Goal: Task Accomplishment & Management: Manage account settings

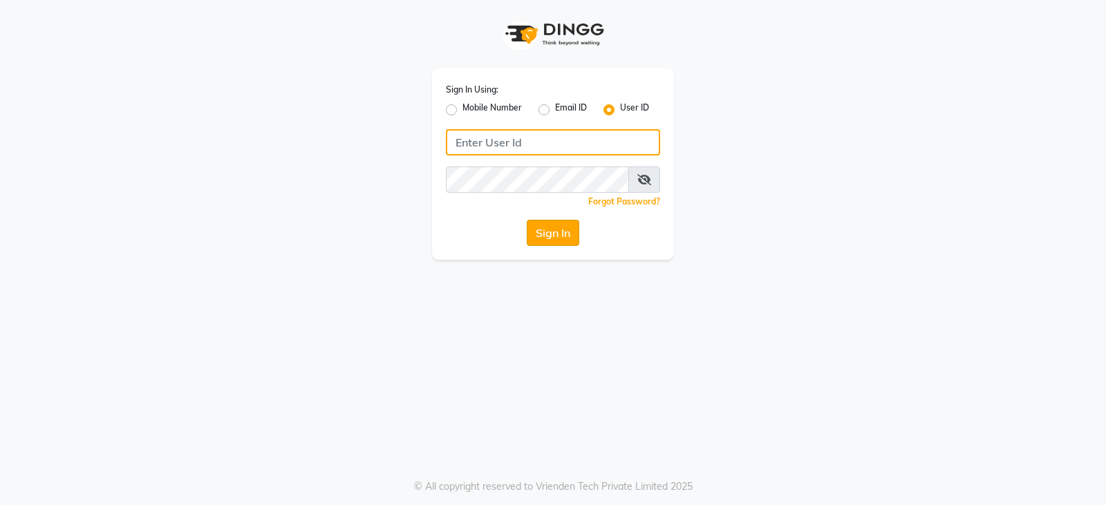
type input "e3899-01"
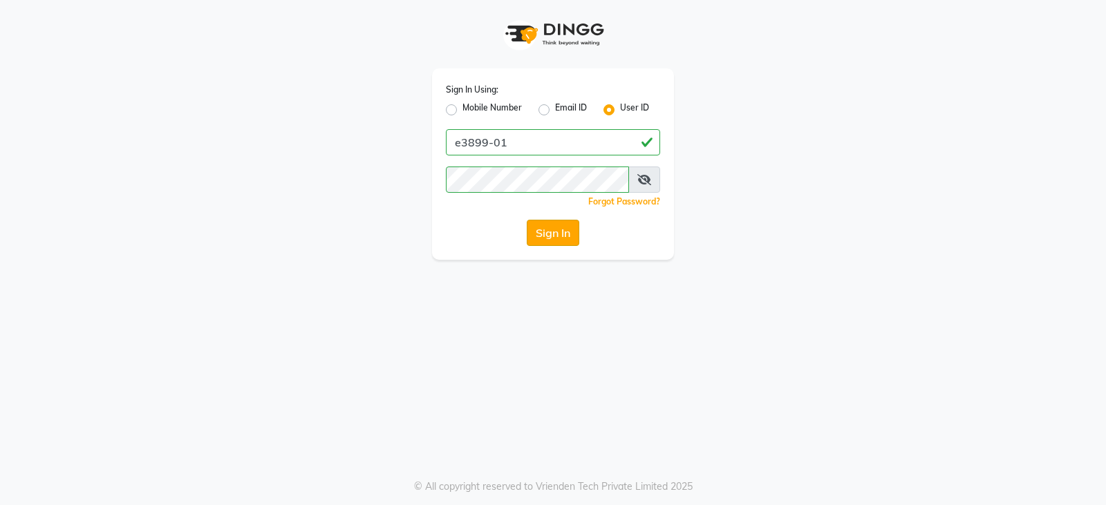
click at [547, 220] on button "Sign In" at bounding box center [553, 233] width 53 height 26
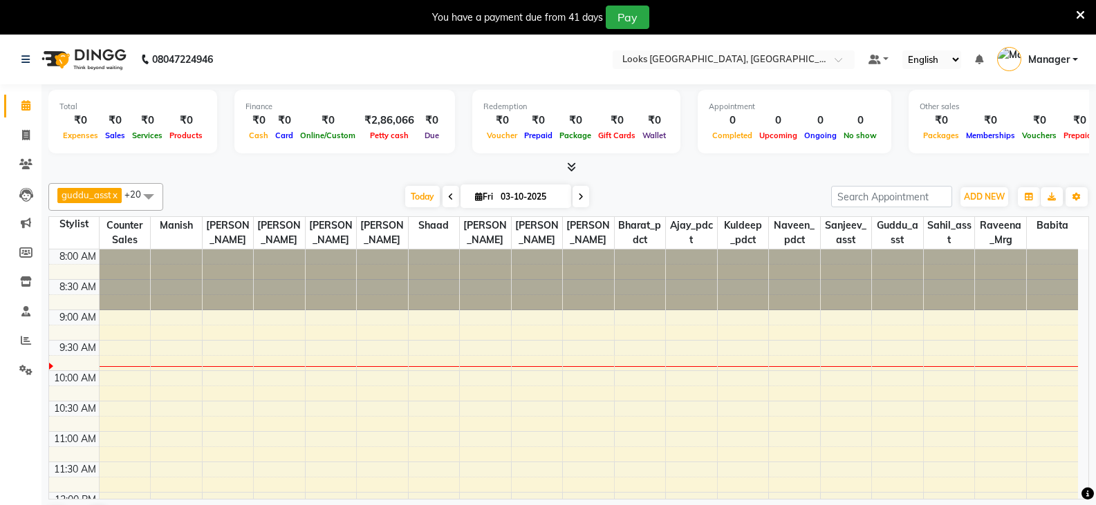
click at [575, 166] on icon at bounding box center [571, 167] width 9 height 10
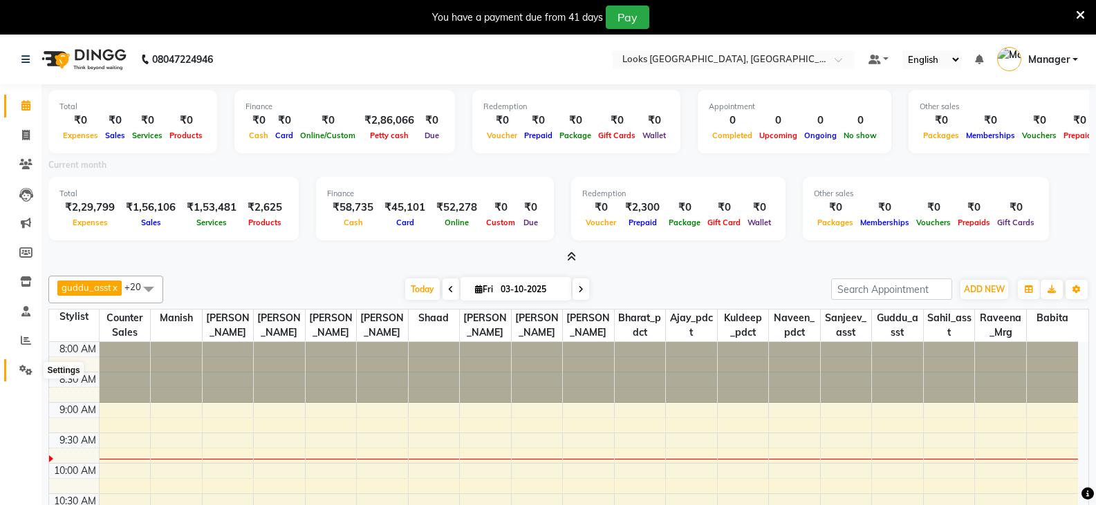
click at [18, 373] on span at bounding box center [26, 371] width 24 height 16
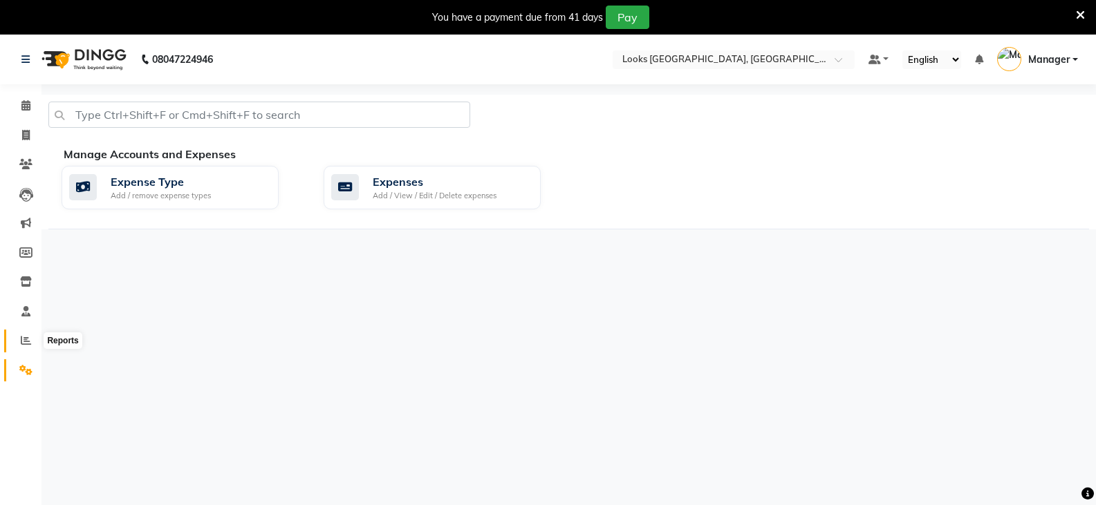
click at [24, 342] on icon at bounding box center [26, 340] width 10 height 10
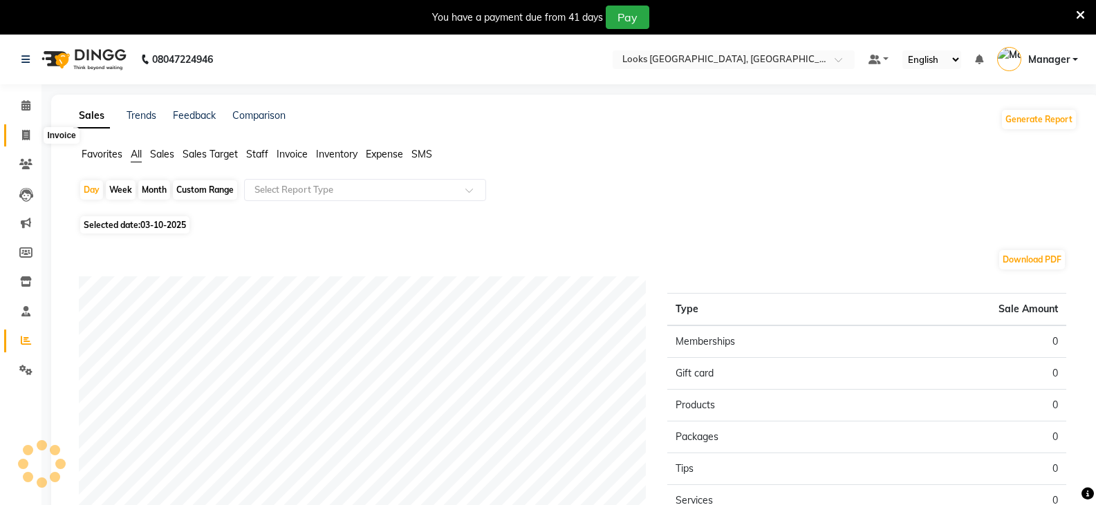
click at [19, 136] on span at bounding box center [26, 136] width 24 height 16
select select "service"
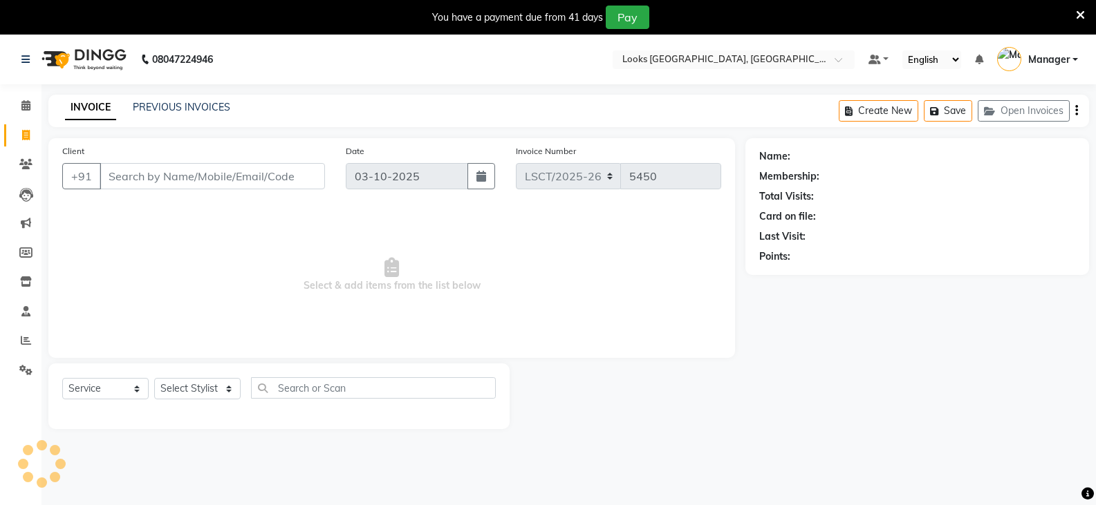
scroll to position [35, 0]
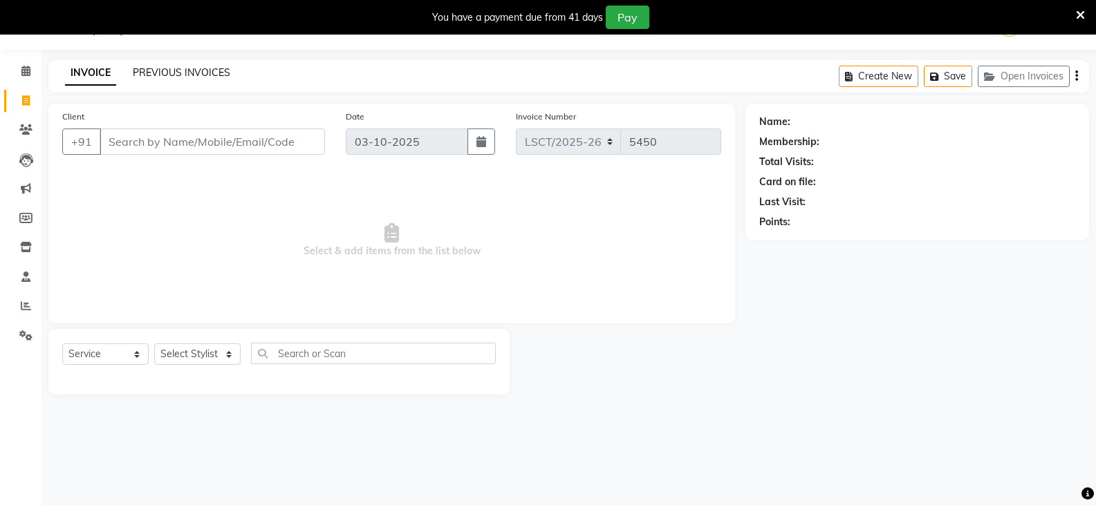
click at [173, 70] on link "PREVIOUS INVOICES" at bounding box center [181, 72] width 97 height 12
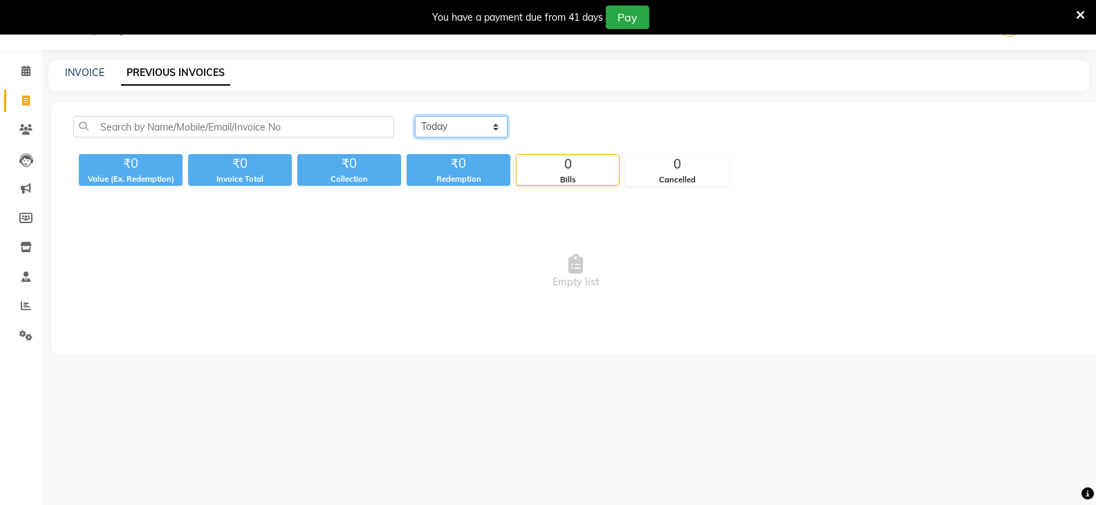
click at [435, 125] on select "Today Yesterday Custom Range" at bounding box center [461, 126] width 93 height 21
select select "yesterday"
click at [415, 116] on select "Today Yesterday Custom Range" at bounding box center [461, 126] width 93 height 21
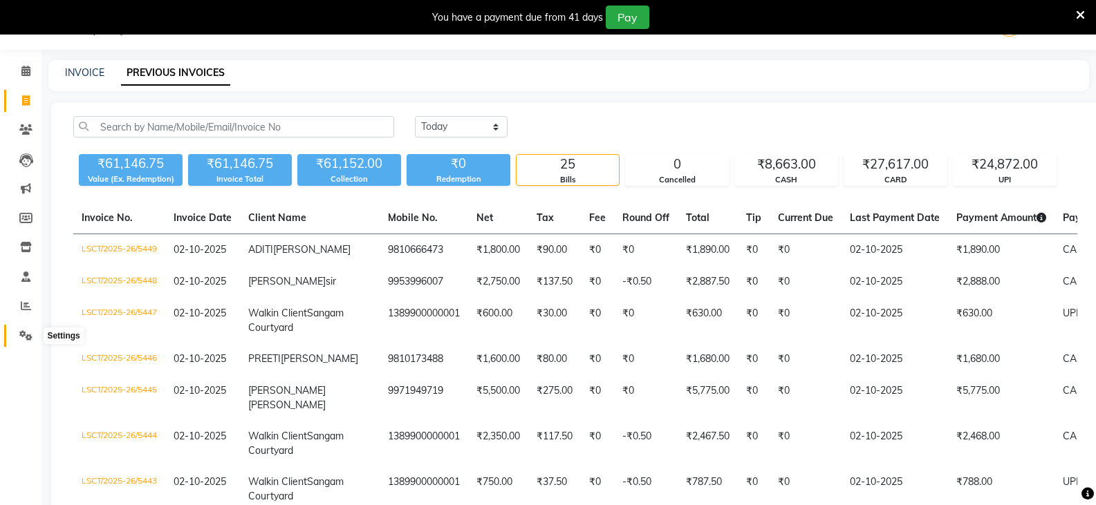
click at [15, 333] on span at bounding box center [26, 336] width 24 height 16
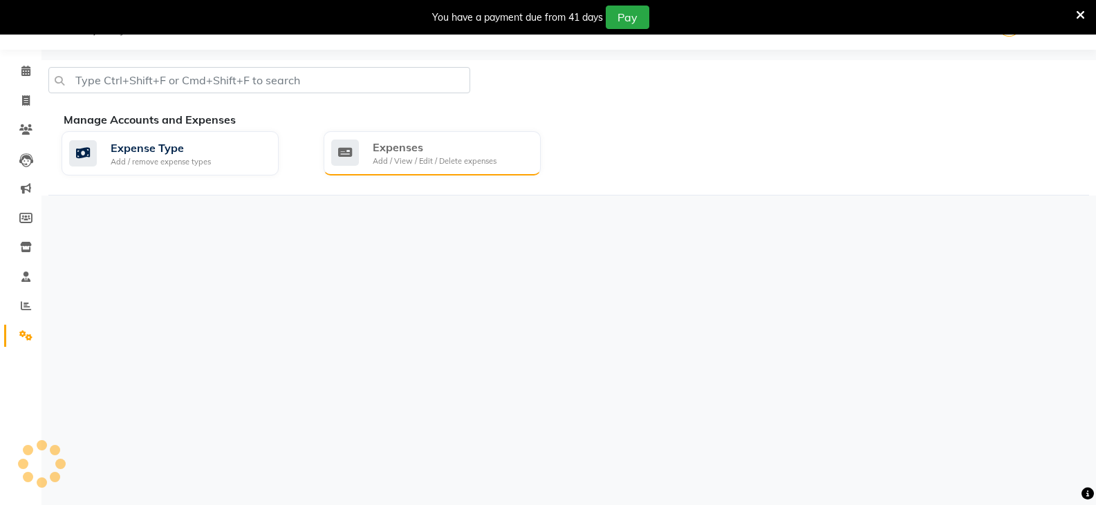
click at [474, 161] on div "Add / View / Edit / Delete expenses" at bounding box center [435, 162] width 124 height 12
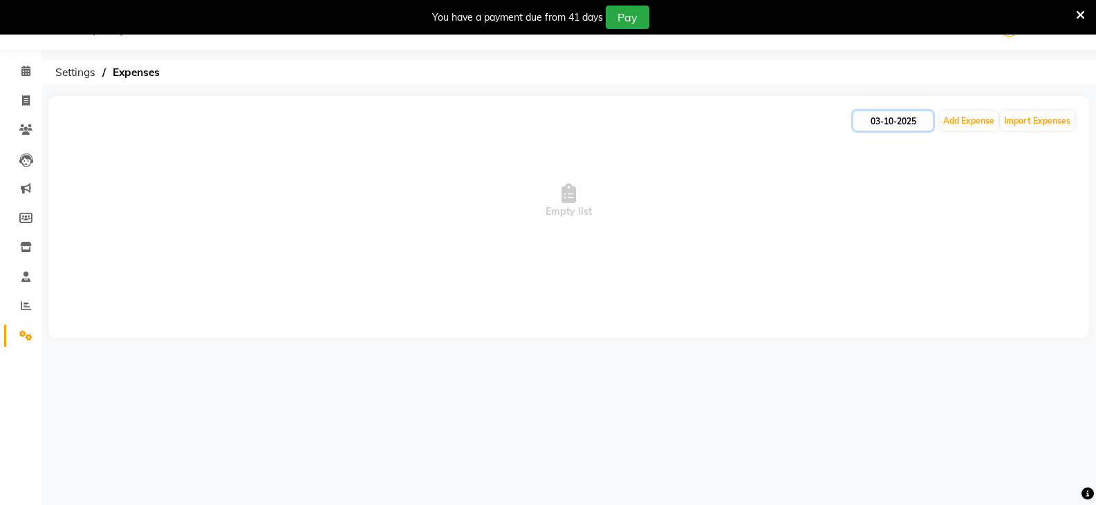
click at [884, 121] on input "03-10-2025" at bounding box center [893, 120] width 80 height 19
select select "10"
select select "2025"
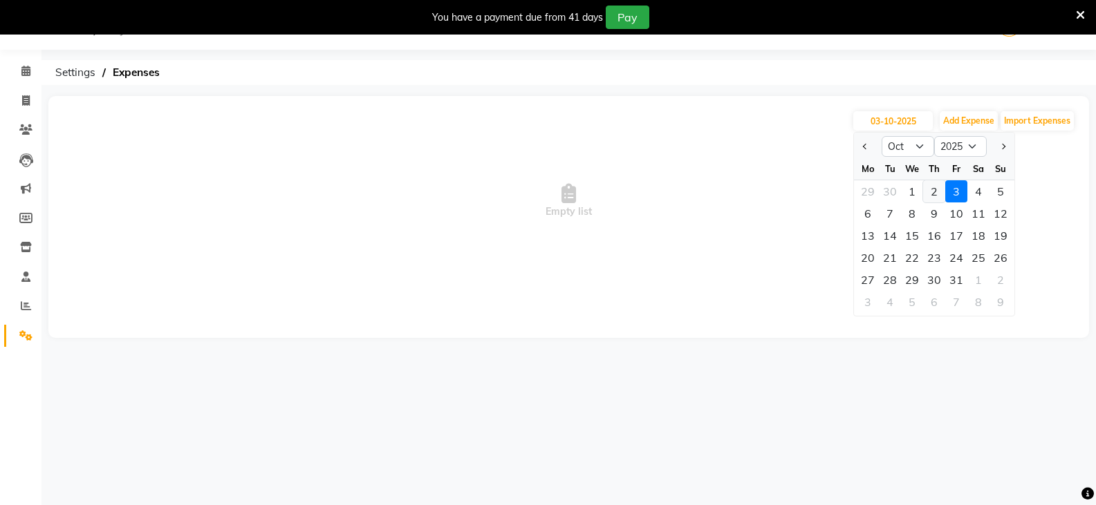
click at [935, 193] on div "2" at bounding box center [934, 191] width 22 height 22
type input "02-10-2025"
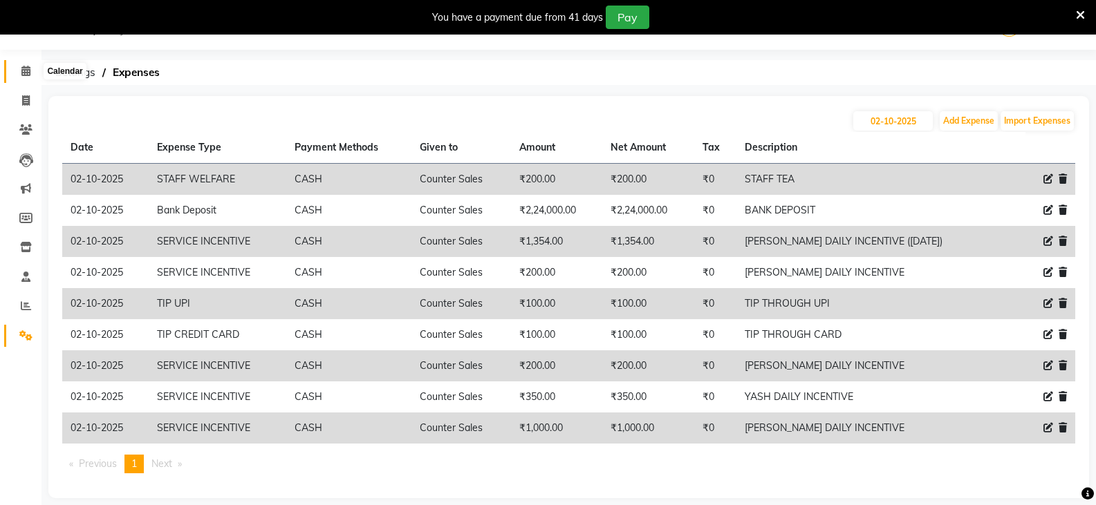
click at [24, 73] on icon at bounding box center [25, 71] width 9 height 10
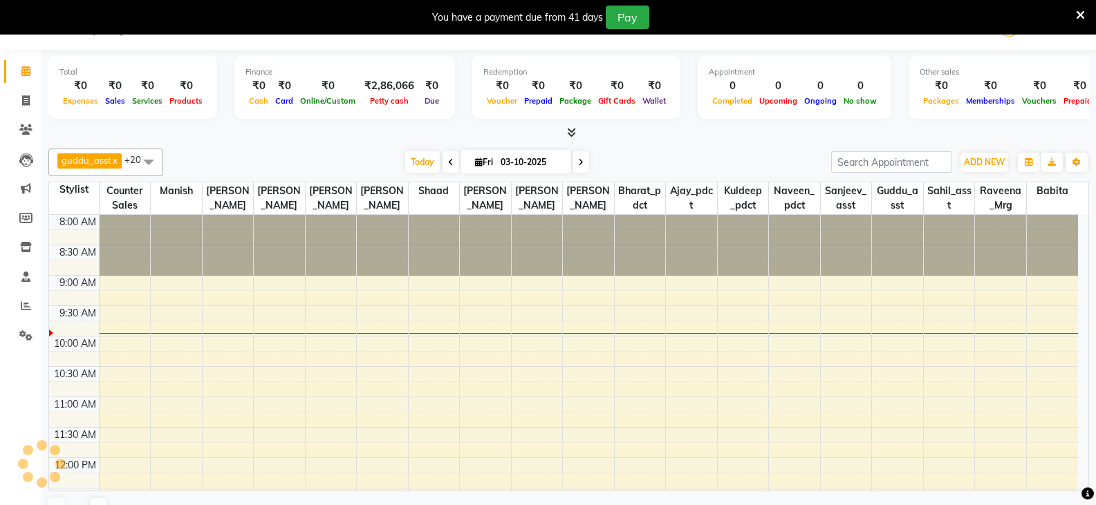
scroll to position [62, 0]
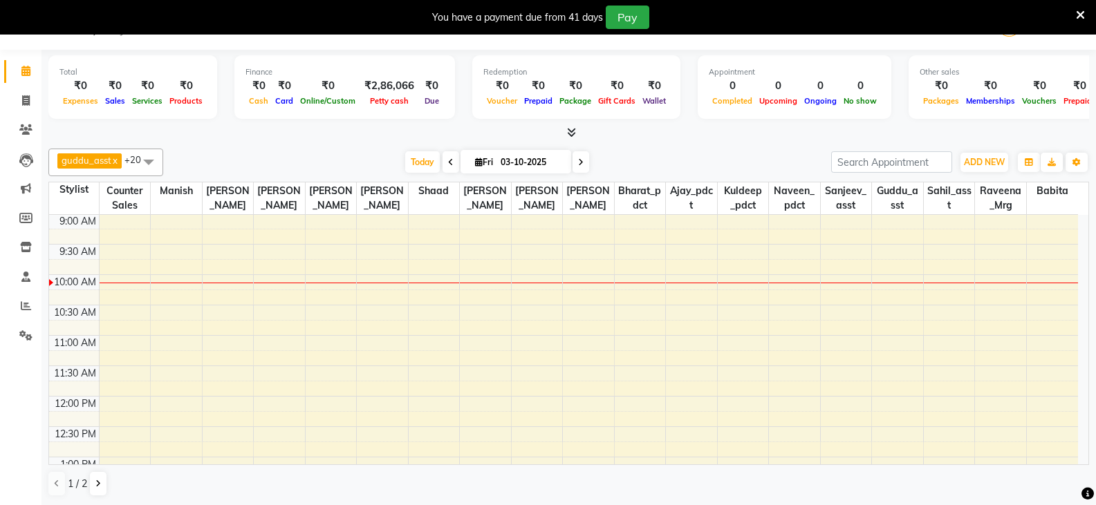
click at [1074, 12] on div "You have a payment due from 41 days Pay" at bounding box center [541, 18] width 1070 height 24
click at [1078, 12] on icon at bounding box center [1080, 15] width 9 height 12
